Goal: Transaction & Acquisition: Purchase product/service

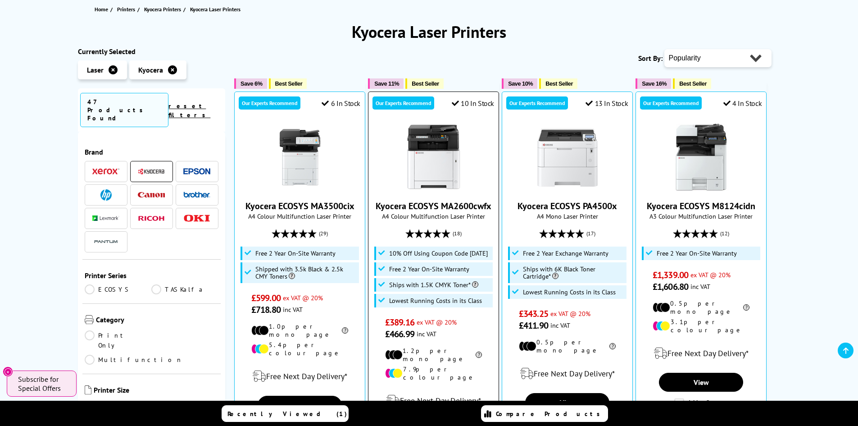
scroll to position [90, 0]
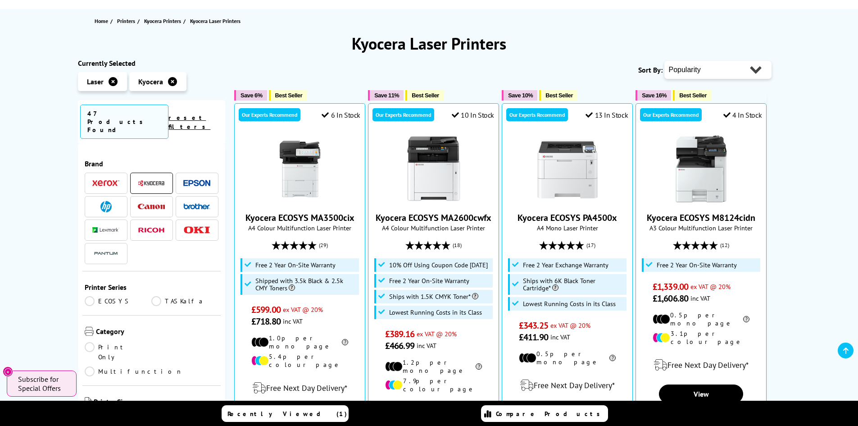
click at [714, 73] on select "Popularity Rating Price - Low to High Price - High to Low Running Costs - Low t…" at bounding box center [718, 70] width 107 height 18
select select "Price Ascending"
click at [665, 61] on select "Popularity Rating Price - Low to High Price - High to Low Running Costs - Low t…" at bounding box center [718, 70] width 107 height 18
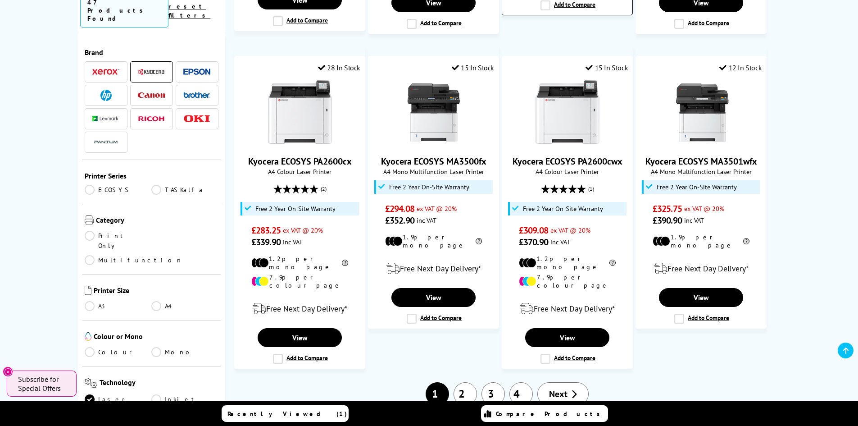
scroll to position [856, 0]
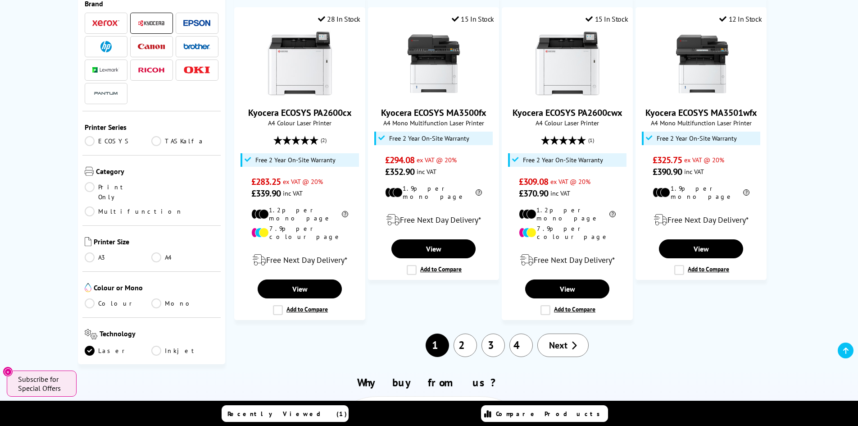
click at [466, 333] on link "2" at bounding box center [465, 344] width 23 height 23
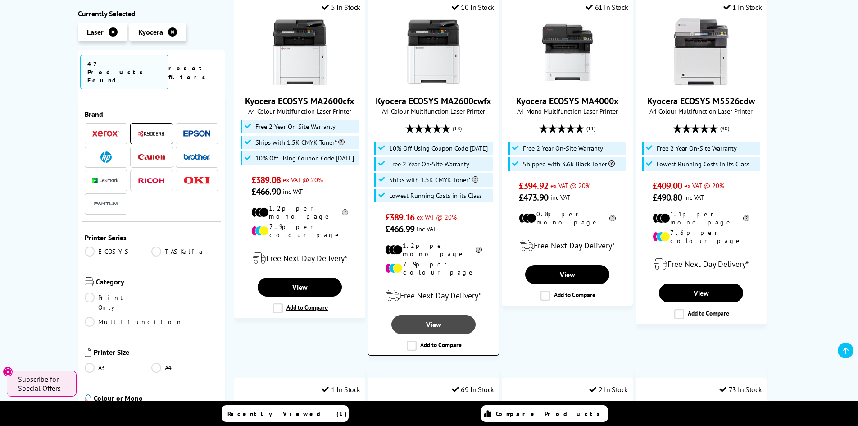
scroll to position [586, 0]
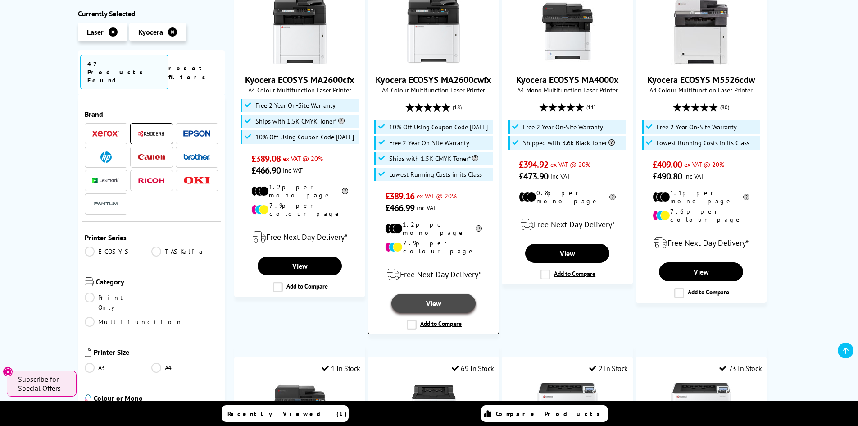
click at [442, 294] on link "View" at bounding box center [434, 303] width 84 height 19
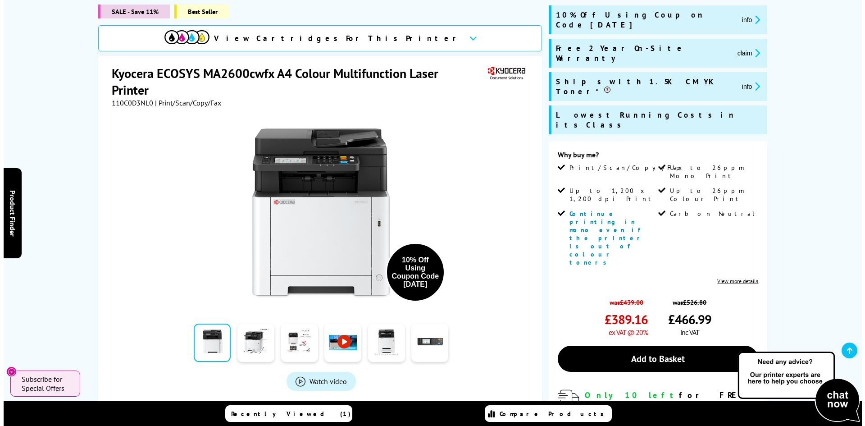
scroll to position [135, 0]
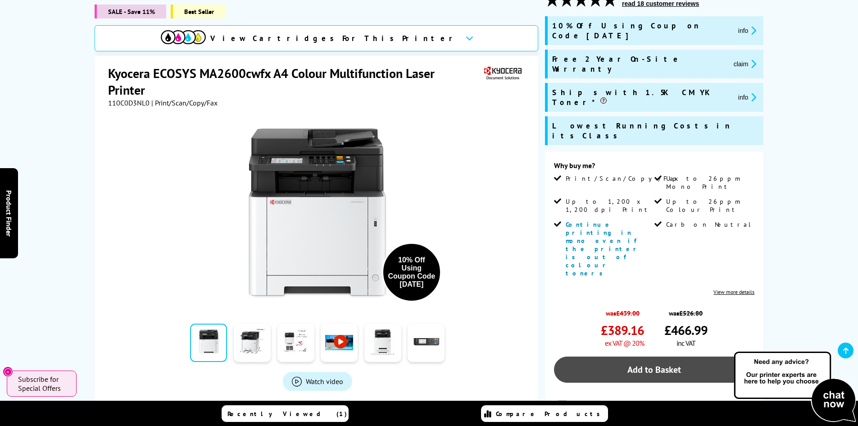
click at [652, 356] on link "Add to Basket" at bounding box center [654, 369] width 200 height 26
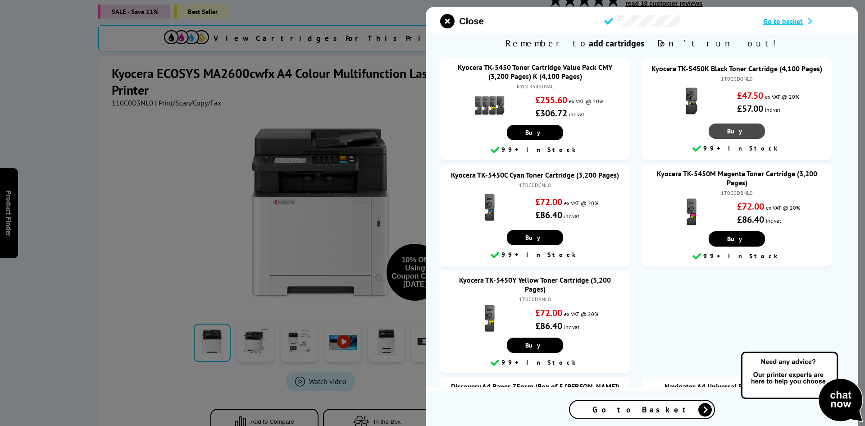
click at [733, 133] on span "Buy" at bounding box center [736, 131] width 19 height 8
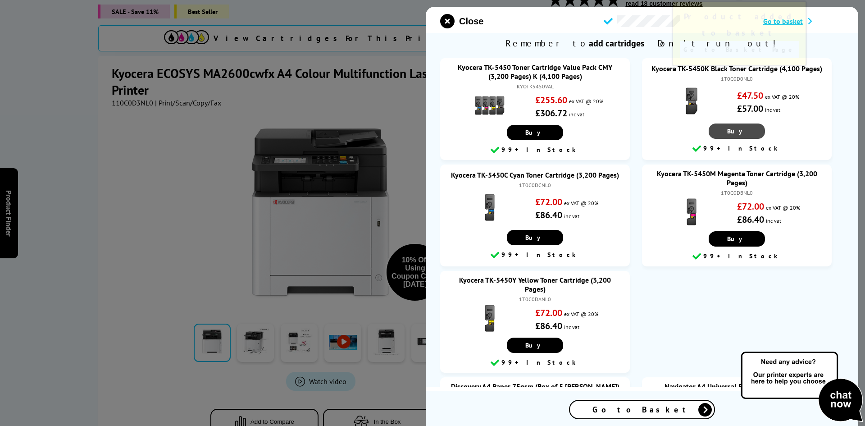
click at [733, 133] on span "Buy" at bounding box center [736, 131] width 19 height 8
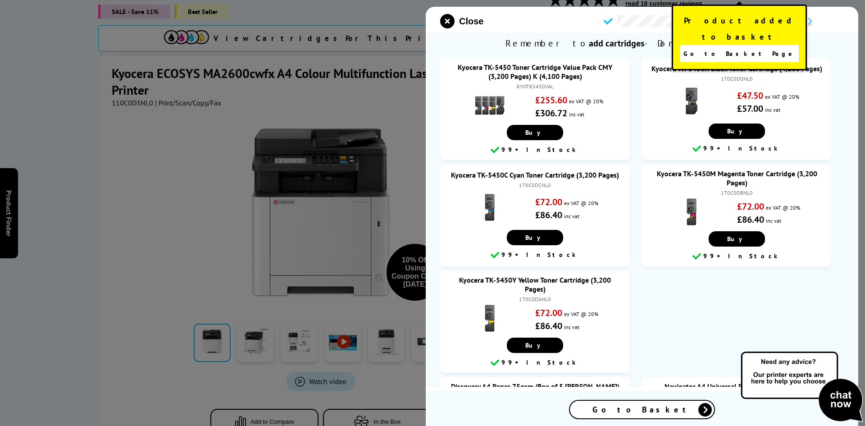
click at [739, 47] on span "Go to Basket Page" at bounding box center [739, 53] width 112 height 13
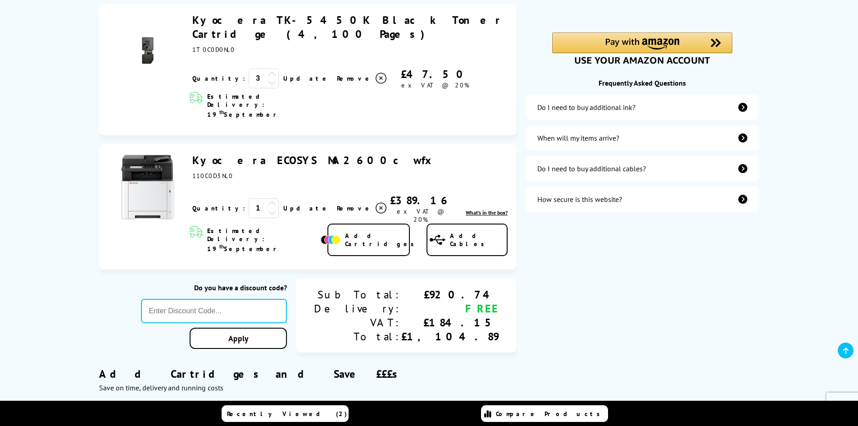
scroll to position [270, 0]
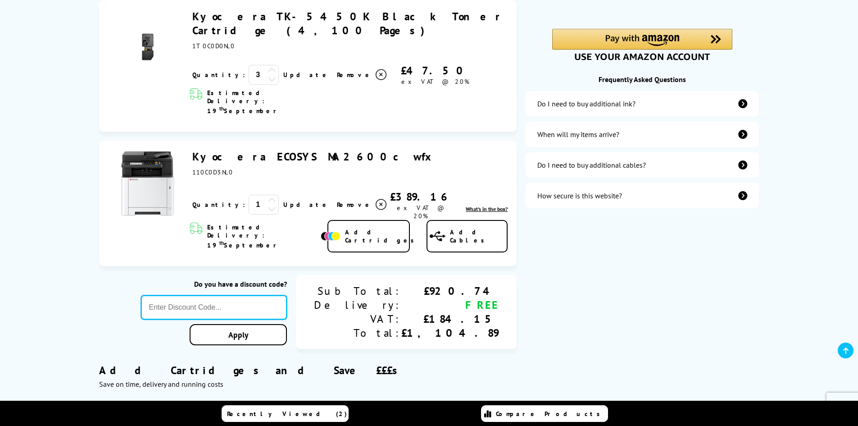
click at [275, 295] on input "text" at bounding box center [214, 307] width 146 height 24
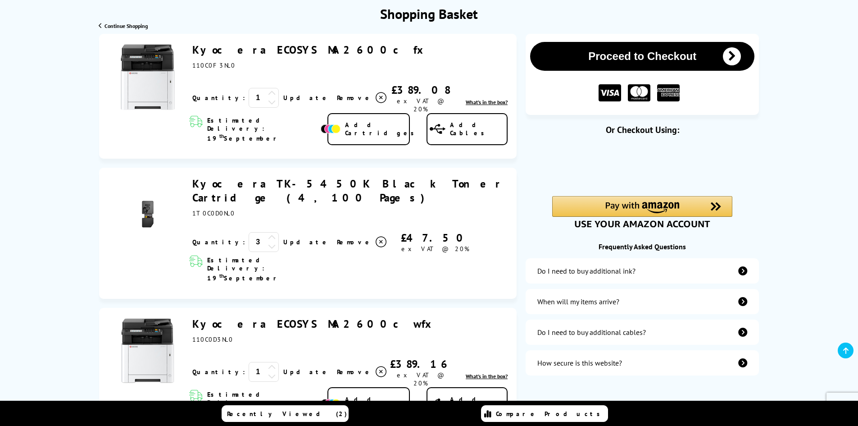
scroll to position [90, 0]
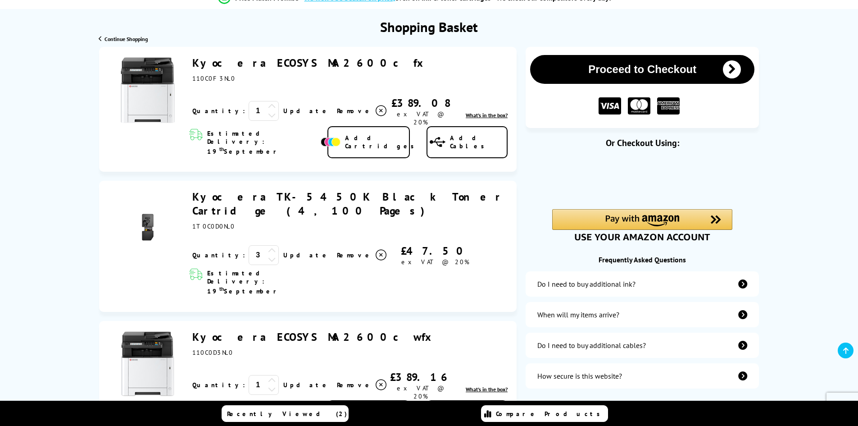
type input "SEPT10"
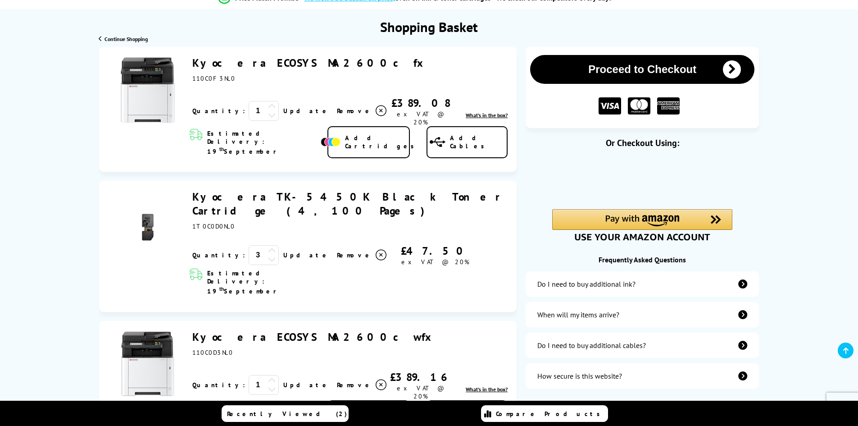
click at [376, 105] on icon at bounding box center [381, 110] width 11 height 11
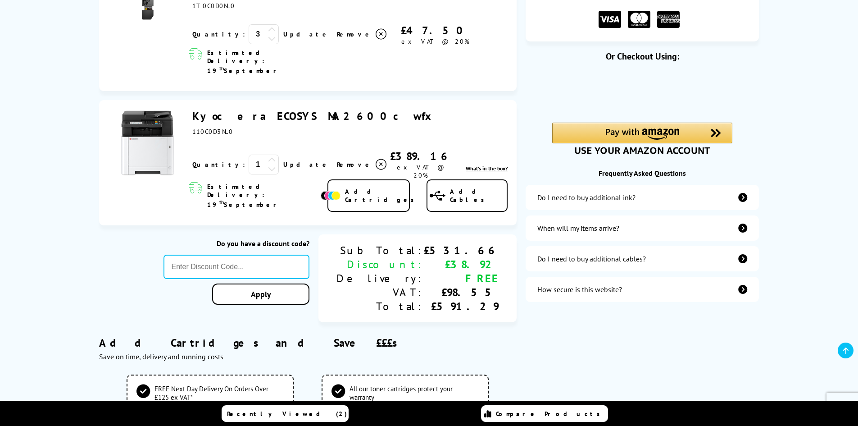
scroll to position [225, 0]
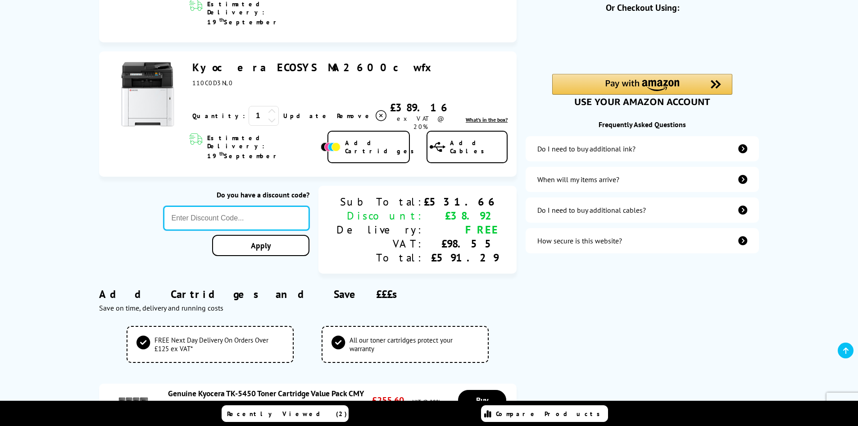
click at [275, 206] on input "text" at bounding box center [237, 218] width 146 height 24
type input "SEPT10"
click at [316, 200] on div "Proceed to Checkout Shopping Basket ex VAT @ 20% 3 Update ex VAT @ 20%" at bounding box center [429, 279] width 858 height 735
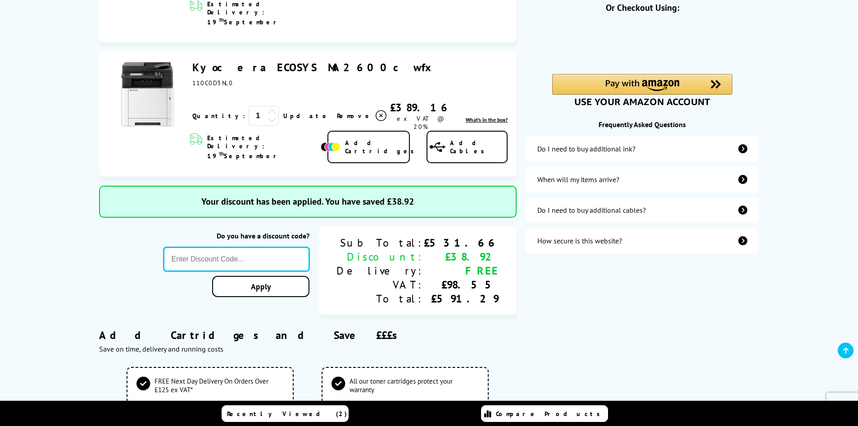
click at [296, 247] on input "text" at bounding box center [237, 259] width 146 height 24
type input "WELCOME5"
click at [294, 241] on div "Proceed to Checkout Shopping Basket ex VAT @ 20% 3 Update ex VAT @ 20%" at bounding box center [429, 300] width 858 height 777
click at [294, 247] on input "text" at bounding box center [234, 259] width 146 height 24
type input "SEPT10"
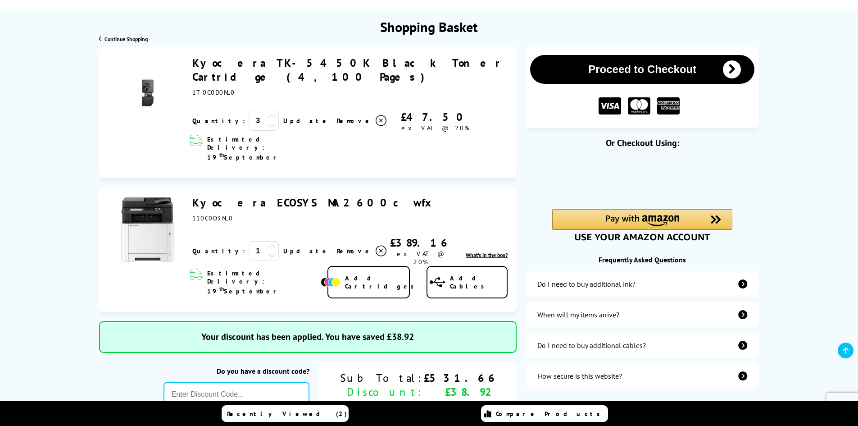
scroll to position [0, 0]
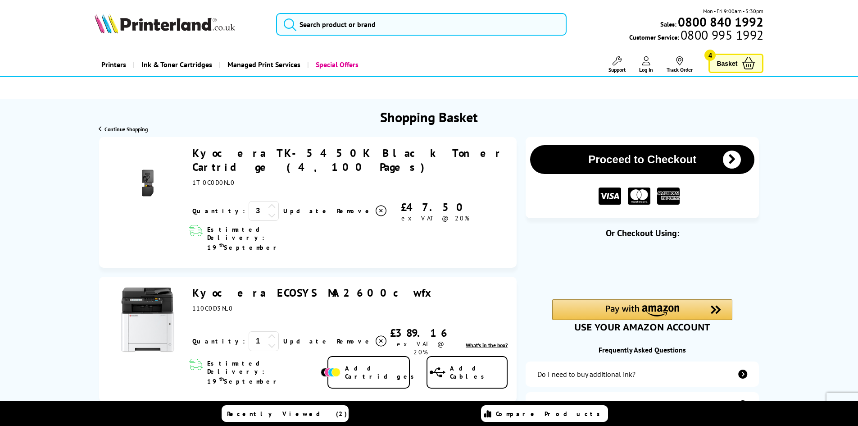
drag, startPoint x: 192, startPoint y: 150, endPoint x: 379, endPoint y: 151, distance: 187.0
click at [379, 151] on div "Kyocera TK-5450K Black Toner Cartridge (4,100 Pages)" at bounding box center [348, 184] width 320 height 76
copy link "Kyocera TK-5450K Black Toner Cartridge"
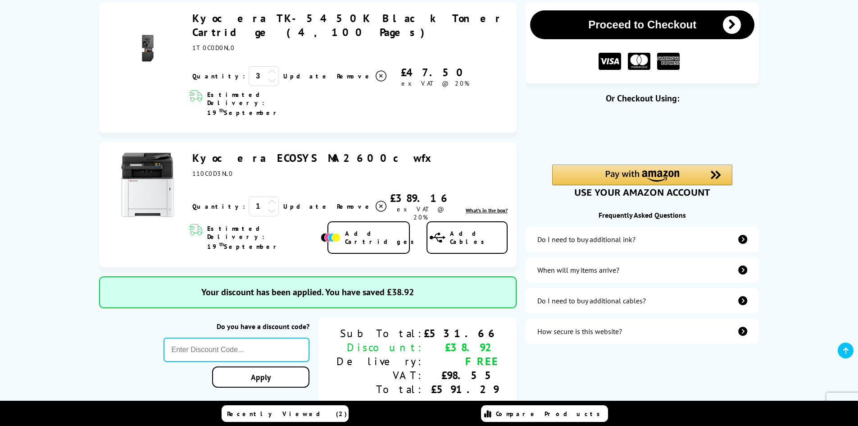
scroll to position [135, 0]
click at [376, 70] on icon at bounding box center [381, 75] width 11 height 11
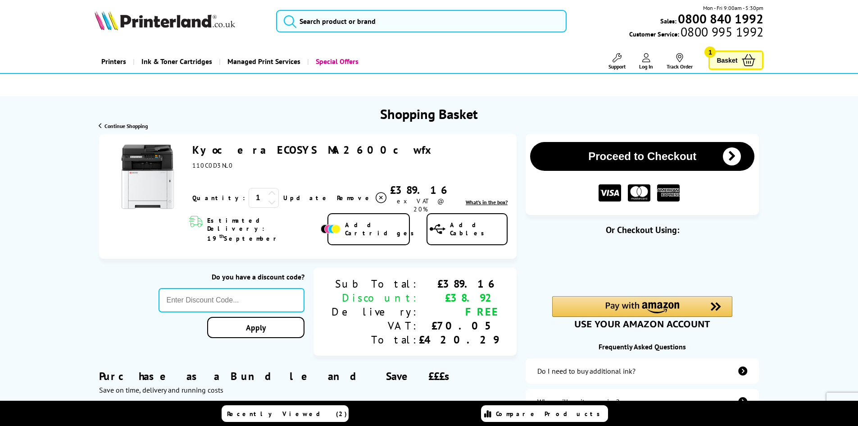
scroll to position [0, 0]
